Goal: Task Accomplishment & Management: Use online tool/utility

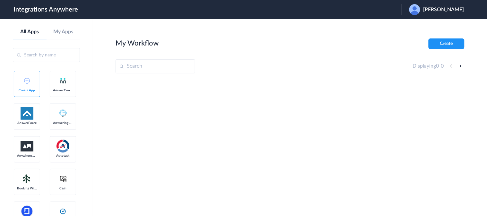
click at [448, 10] on span "[PERSON_NAME]" at bounding box center [443, 10] width 41 height 6
click at [434, 26] on li "Logout" at bounding box center [435, 26] width 69 height 12
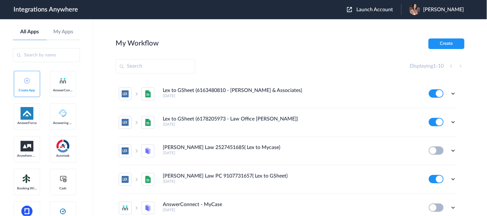
click at [383, 10] on span "Launch Account" at bounding box center [374, 9] width 37 height 5
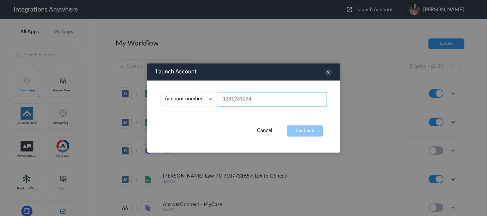
click at [254, 100] on input "text" at bounding box center [272, 99] width 109 height 14
paste input "3365102907"
type input "3365102907"
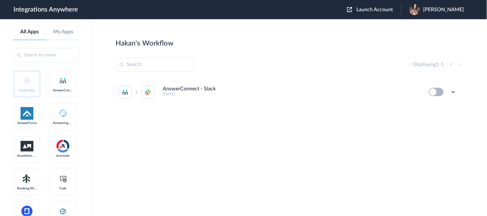
click at [303, 95] on h5 "[DATE]" at bounding box center [291, 94] width 257 height 4
click at [213, 91] on h4 "AnswerConnect - Slack" at bounding box center [189, 89] width 53 height 6
click at [454, 91] on icon at bounding box center [453, 92] width 6 height 6
click at [431, 107] on link "Edit" at bounding box center [426, 107] width 15 height 4
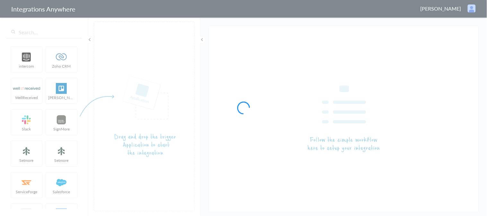
type input "AnswerConnect - Slack"
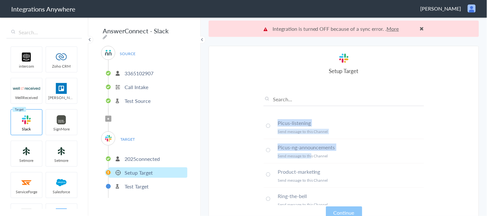
scroll to position [272, 0]
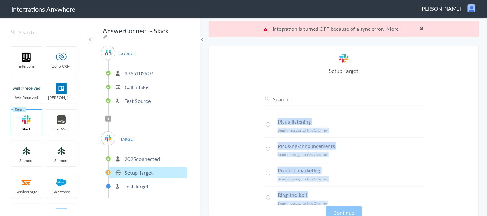
drag, startPoint x: 257, startPoint y: 119, endPoint x: 345, endPoint y: 197, distance: 118.2
click at [345, 197] on section "Select Account 3365102907 Rename Delete (2 years ago) + connect Continue Setup …" at bounding box center [344, 139] width 270 height 187
copy ul "Ankara Send message to this Channel Be-aware-of Send message to this Channel Cl…"
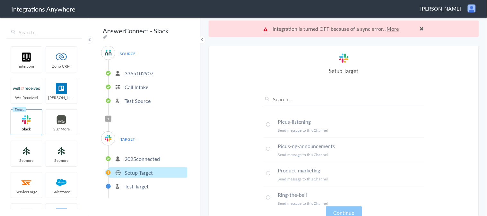
click at [448, 10] on span "Hakan Terzioglu" at bounding box center [440, 8] width 41 height 7
click at [446, 33] on li "Dashboard" at bounding box center [458, 33] width 44 height 10
